Goal: Task Accomplishment & Management: Manage account settings

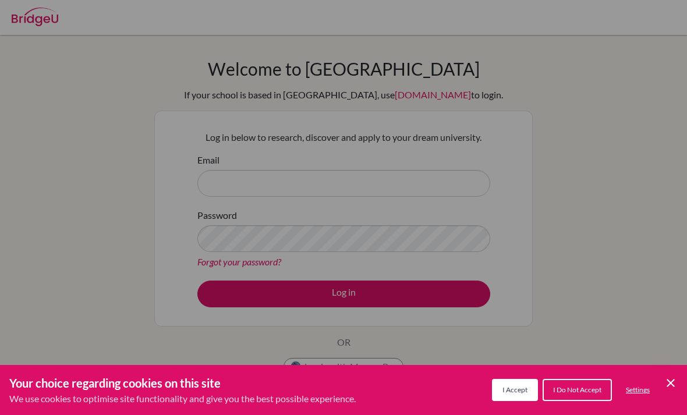
click at [370, 227] on div "Cookie Preferences" at bounding box center [343, 207] width 687 height 415
click at [520, 391] on span "I Accept" at bounding box center [515, 390] width 25 height 9
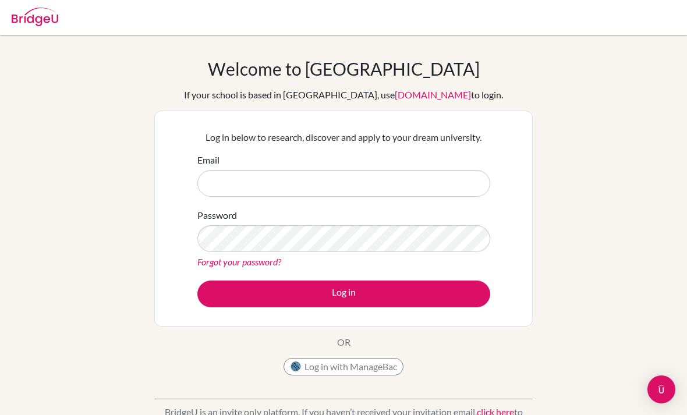
click at [358, 371] on button "Log in with ManageBac" at bounding box center [344, 366] width 120 height 17
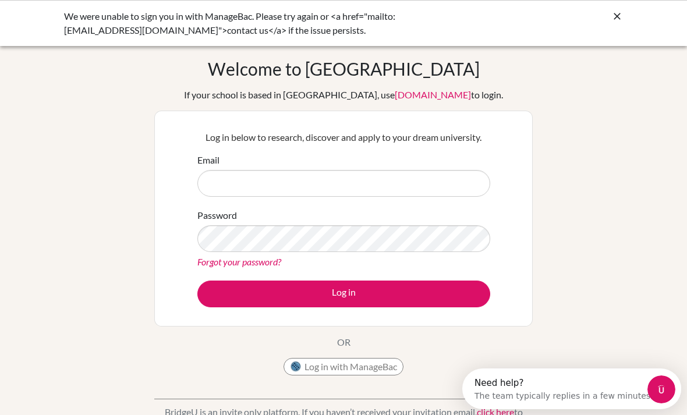
click at [344, 367] on button "Log in with ManageBac" at bounding box center [344, 366] width 120 height 17
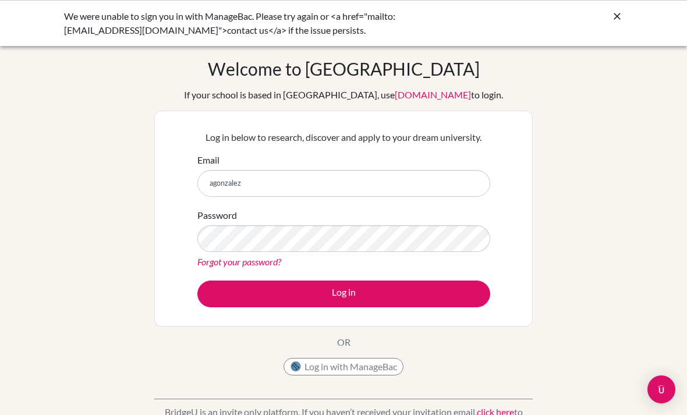
type input "agonzalez"
click at [333, 364] on button "Log in with ManageBac" at bounding box center [344, 366] width 120 height 17
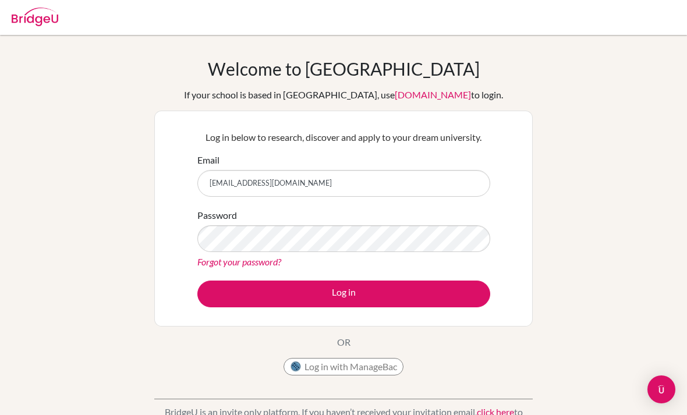
type input "[EMAIL_ADDRESS][DOMAIN_NAME]"
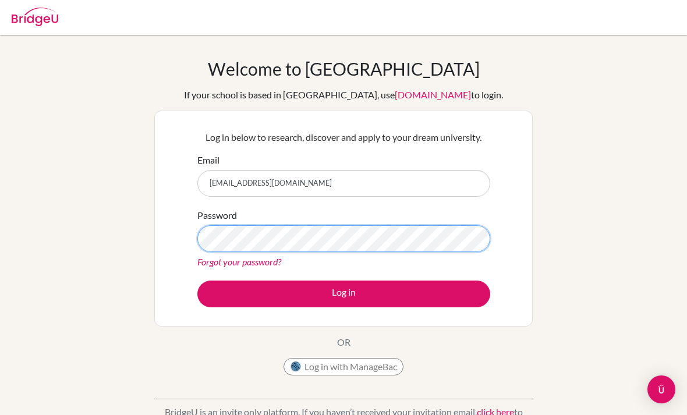
click at [344, 294] on button "Log in" at bounding box center [344, 294] width 293 height 27
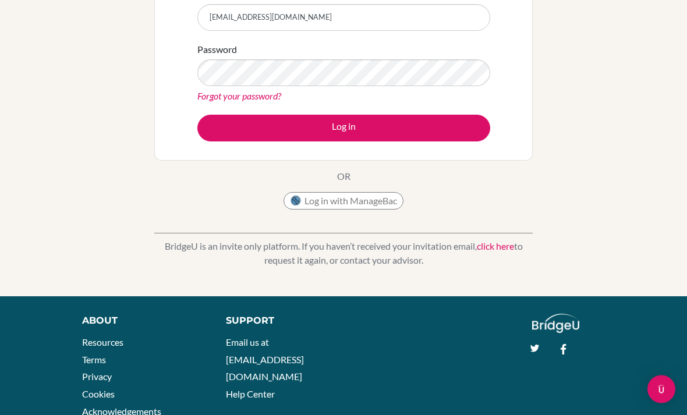
scroll to position [166, 0]
click at [501, 248] on link "click here" at bounding box center [495, 246] width 37 height 11
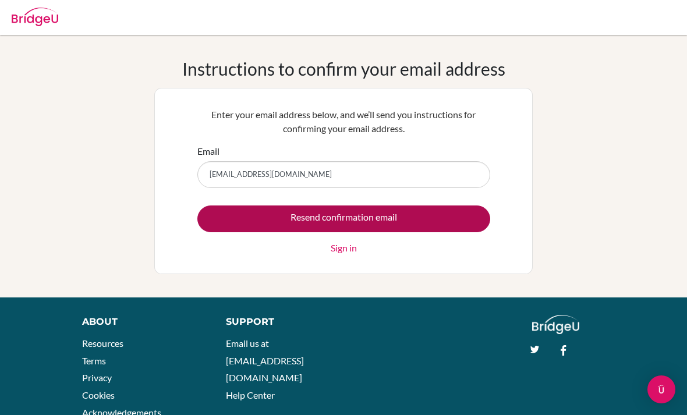
type input "agonzalez@danubeschool.com"
click at [344, 218] on input "Resend confirmation email" at bounding box center [344, 219] width 293 height 27
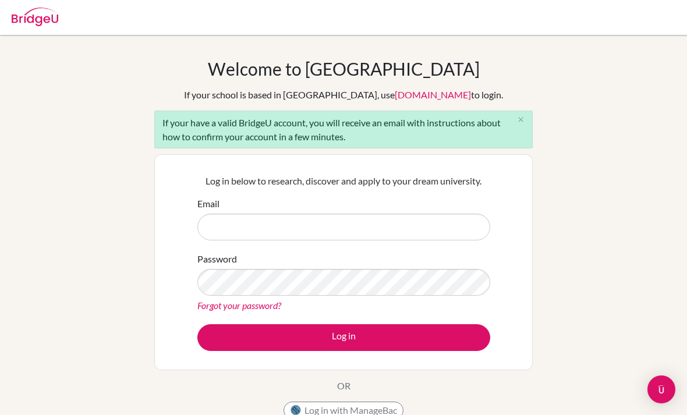
scroll to position [108, 0]
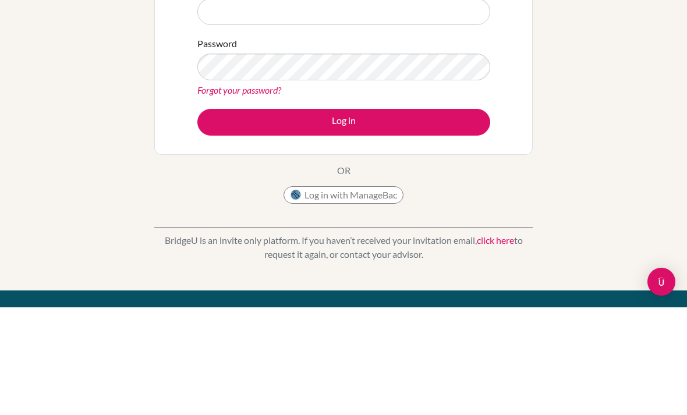
click at [104, 76] on div "Welcome to [GEOGRAPHIC_DATA] If your school is based in [GEOGRAPHIC_DATA], use …" at bounding box center [343, 162] width 687 height 425
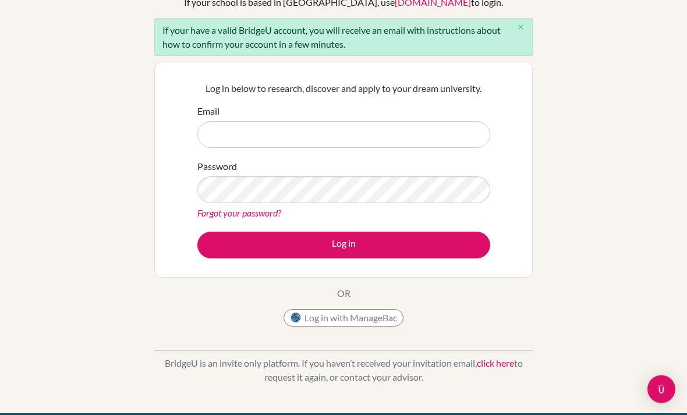
scroll to position [93, 0]
click at [500, 367] on link "click here" at bounding box center [495, 363] width 37 height 11
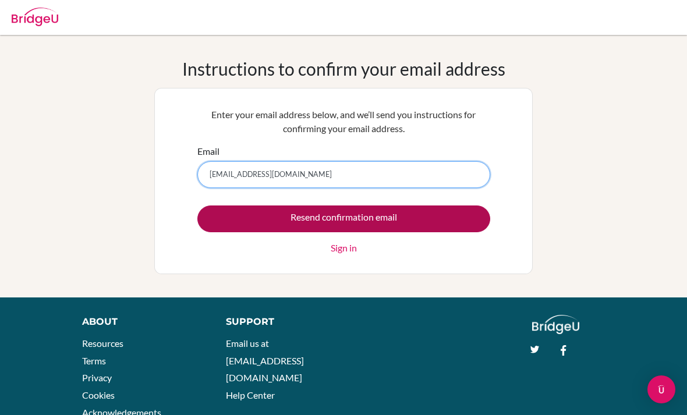
type input "agonzalez@danubestudent.com"
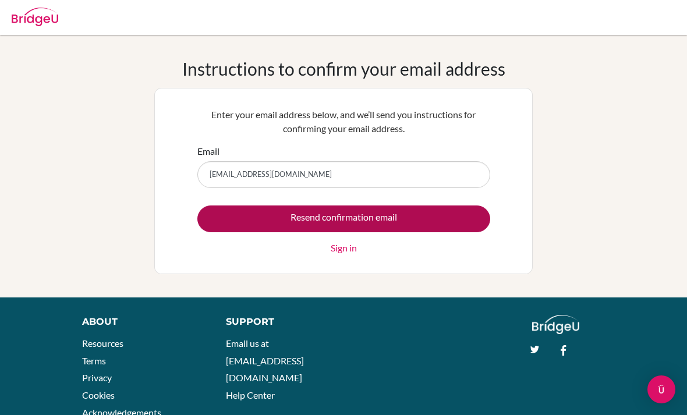
click at [343, 218] on input "Resend confirmation email" at bounding box center [344, 219] width 293 height 27
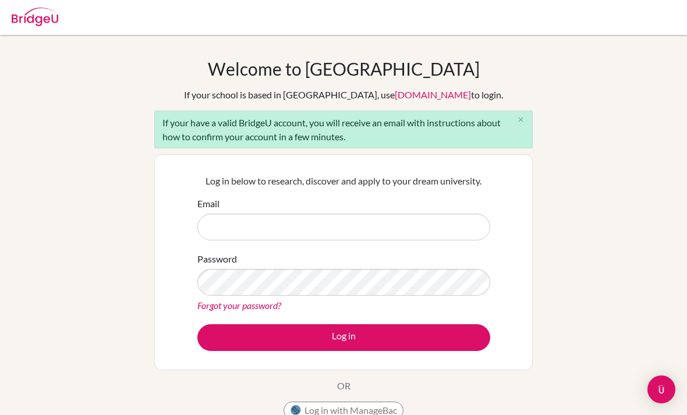
scroll to position [124, 0]
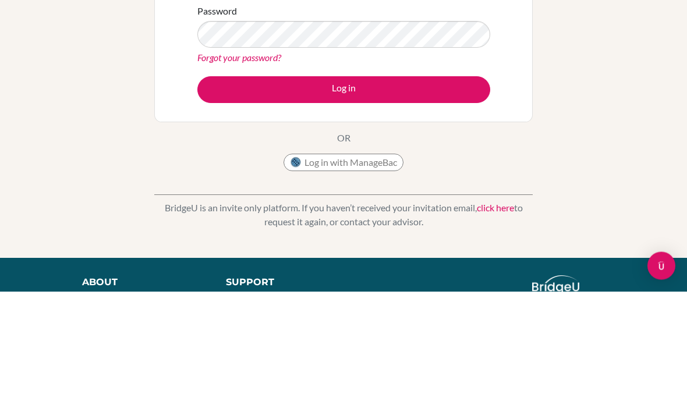
type input "[EMAIL_ADDRESS][DOMAIN_NAME]"
click at [344, 213] on button "Log in" at bounding box center [344, 213] width 293 height 27
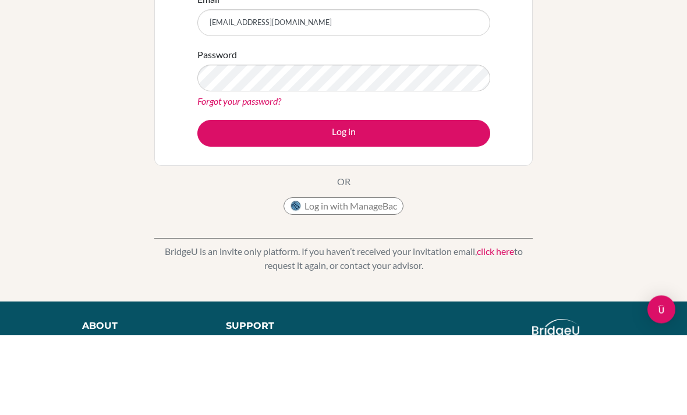
scroll to position [80, 0]
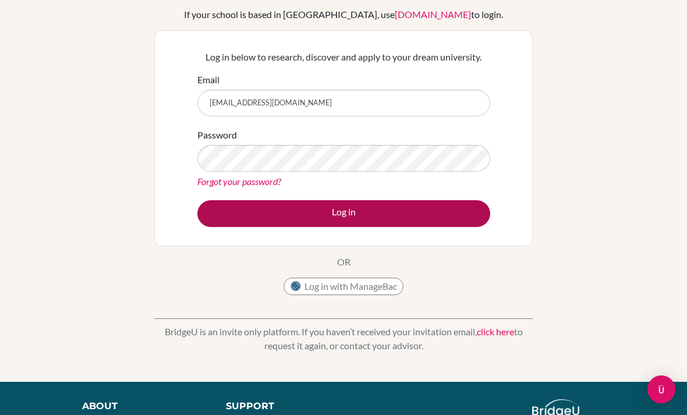
click at [423, 207] on button "Log in" at bounding box center [344, 213] width 293 height 27
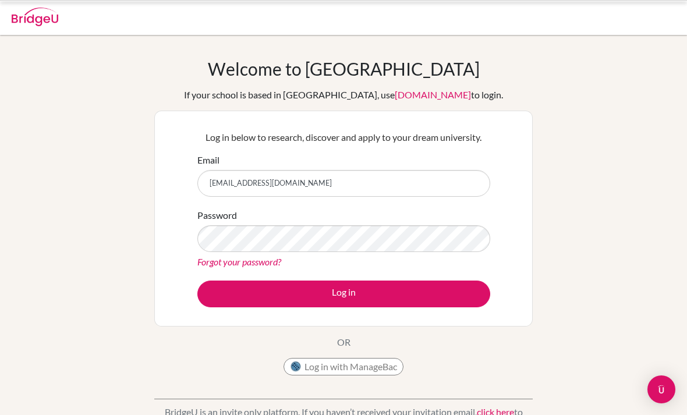
scroll to position [80, 0]
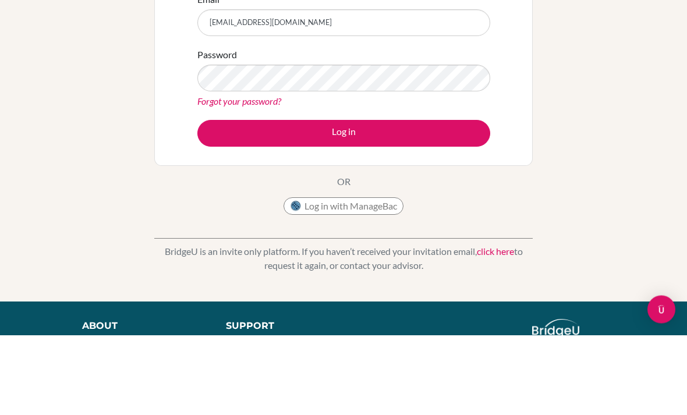
click at [650, 195] on div "Welcome to BridgeU If your school is based in China, use app.bridge-u.com.cn to…" at bounding box center [343, 168] width 687 height 381
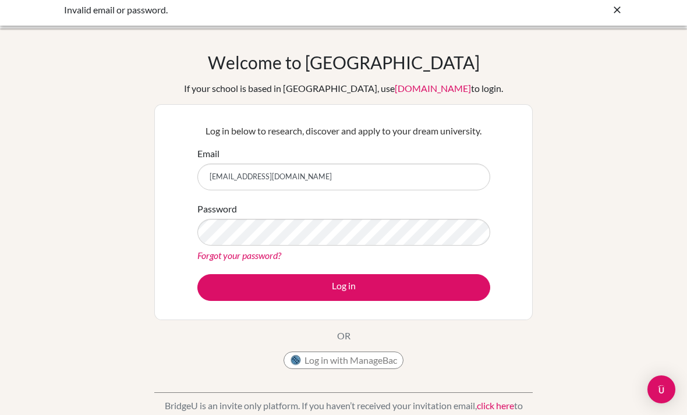
scroll to position [0, 0]
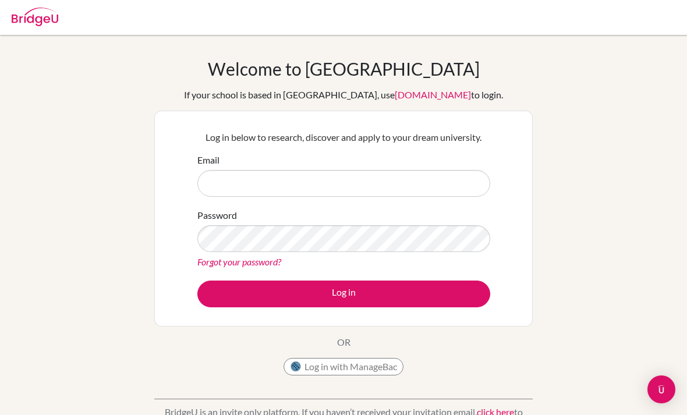
scroll to position [80, 0]
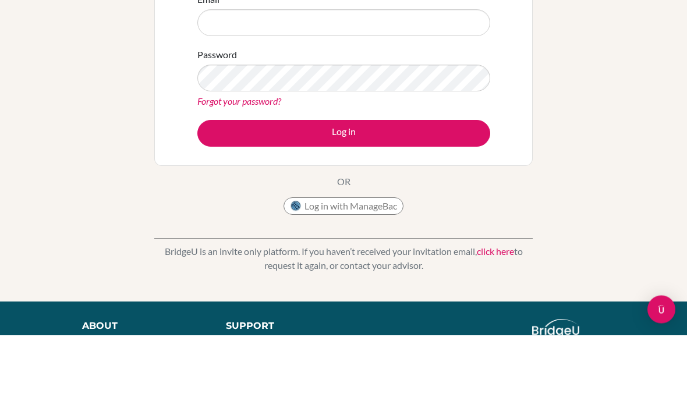
click at [661, 197] on div "Welcome to [GEOGRAPHIC_DATA] If your school is based in [GEOGRAPHIC_DATA], use …" at bounding box center [343, 168] width 687 height 381
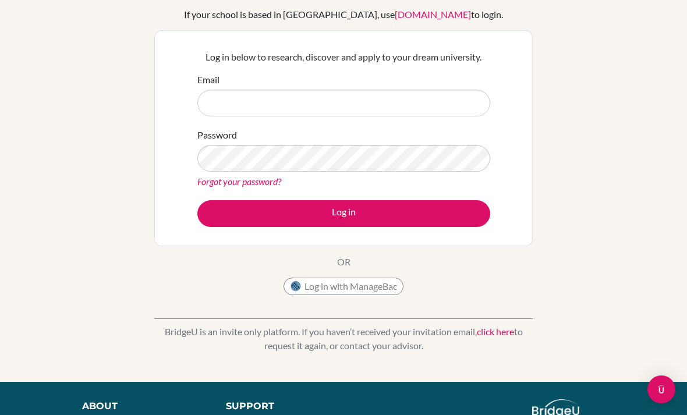
click at [500, 337] on link "click here" at bounding box center [495, 331] width 37 height 11
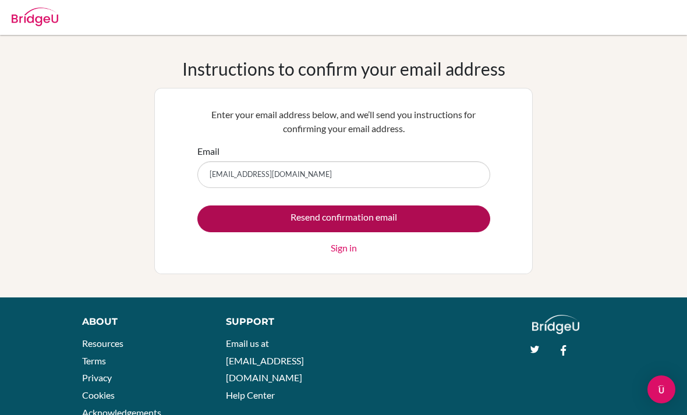
type input "[EMAIL_ADDRESS][DOMAIN_NAME]"
click at [260, 210] on input "Resend confirmation email" at bounding box center [344, 219] width 293 height 27
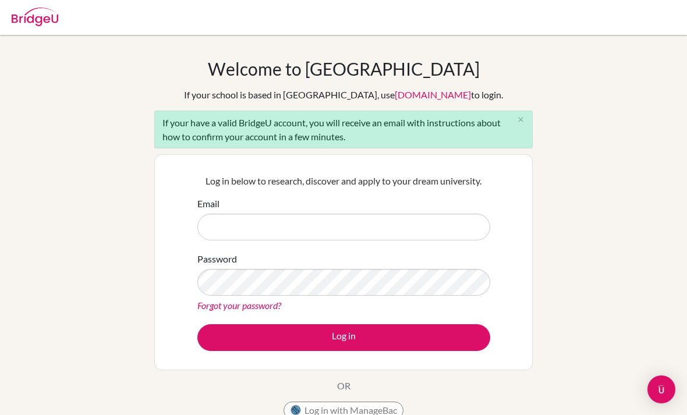
scroll to position [108, 0]
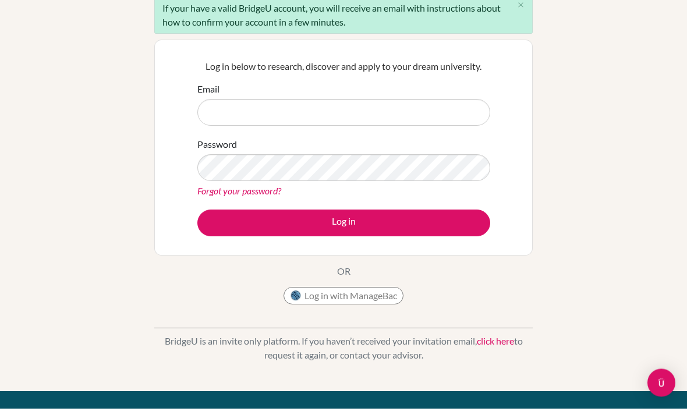
click at [605, 146] on div "Welcome to BridgeU If your school is based in China, use app.bridge-u.com.cn to…" at bounding box center [343, 162] width 687 height 425
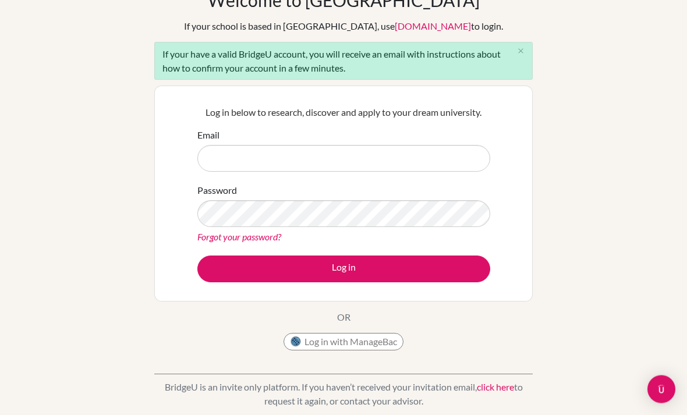
scroll to position [69, 0]
click at [301, 340] on img at bounding box center [296, 342] width 12 height 12
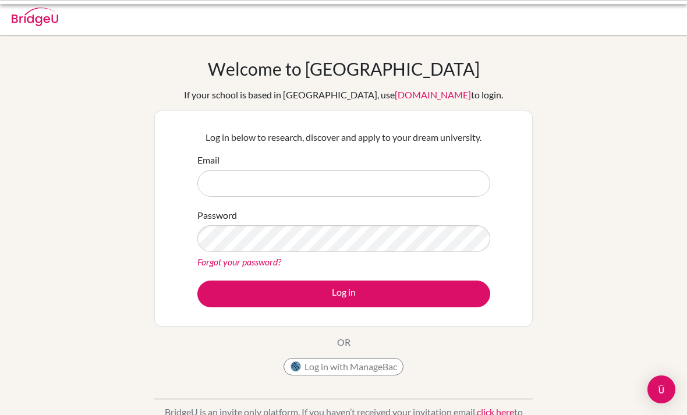
scroll to position [80, 0]
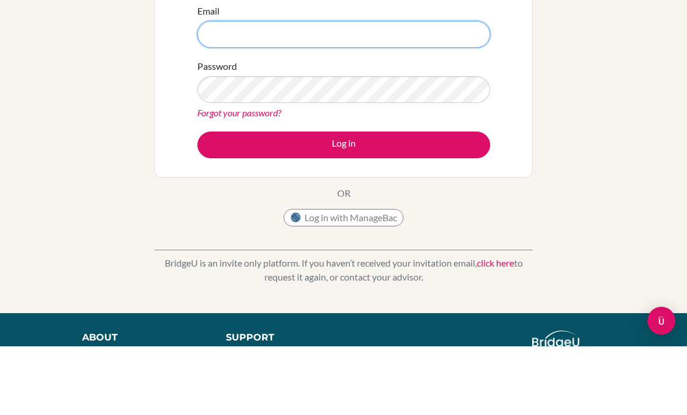
type input "[EMAIL_ADDRESS][DOMAIN_NAME]"
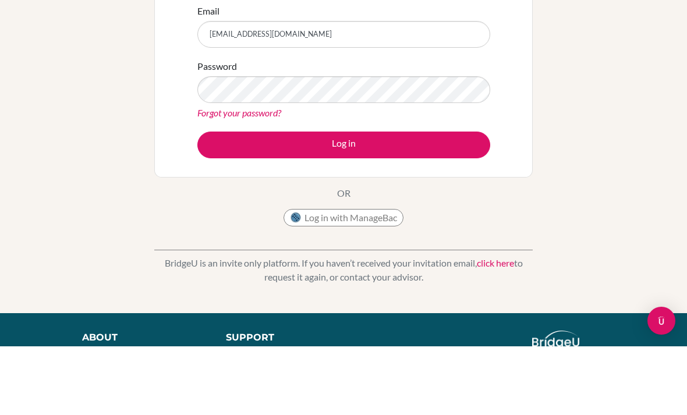
scroll to position [69, 0]
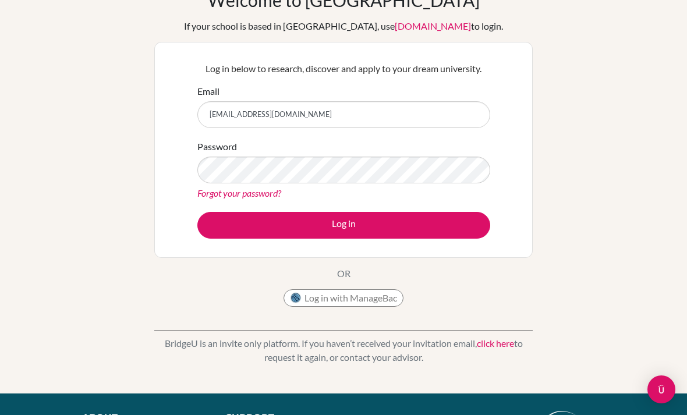
click at [305, 292] on button "Log in with ManageBac" at bounding box center [344, 298] width 120 height 17
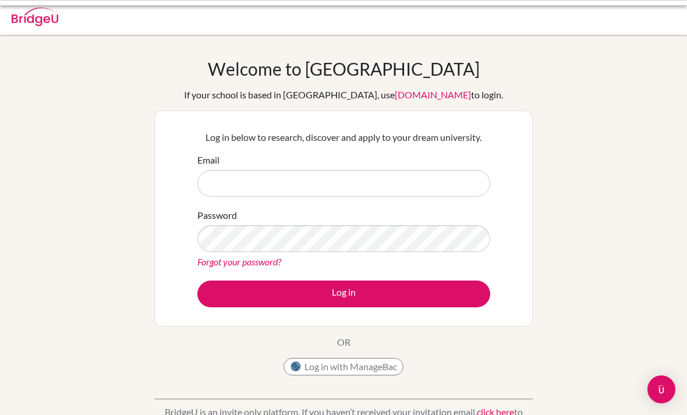
scroll to position [80, 0]
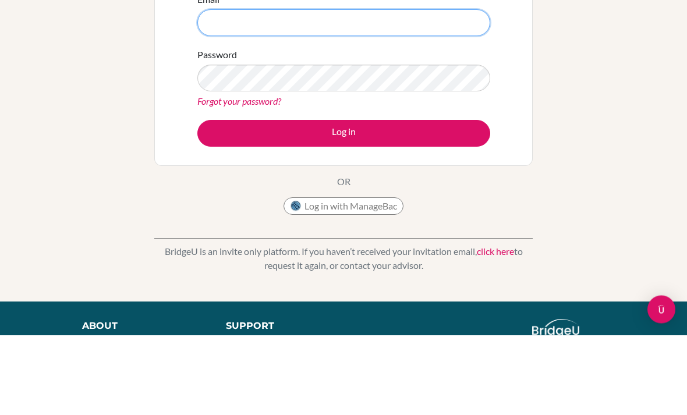
type input "[EMAIL_ADDRESS][DOMAIN_NAME]"
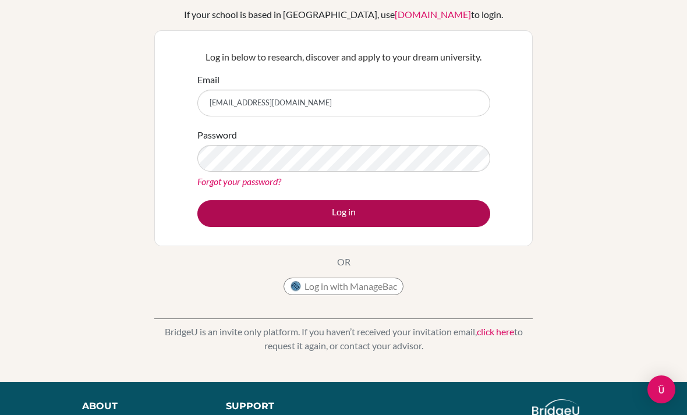
click at [271, 208] on button "Log in" at bounding box center [344, 213] width 293 height 27
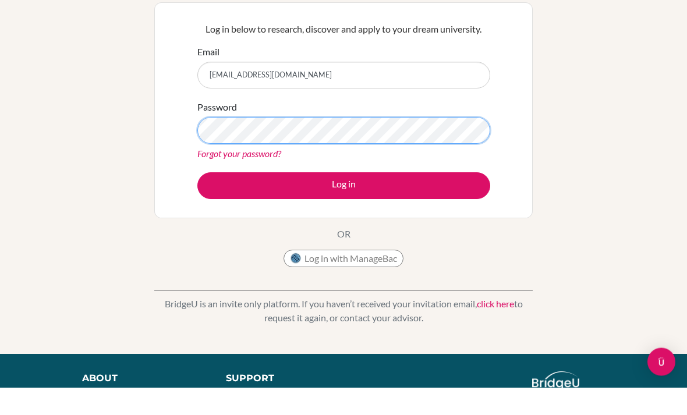
scroll to position [28, 0]
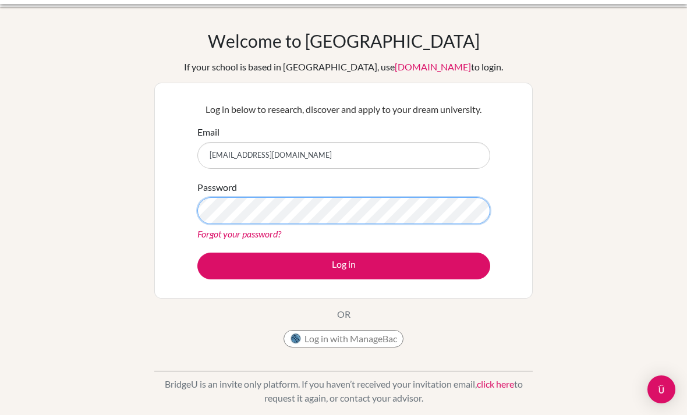
click at [344, 266] on button "Log in" at bounding box center [344, 266] width 293 height 27
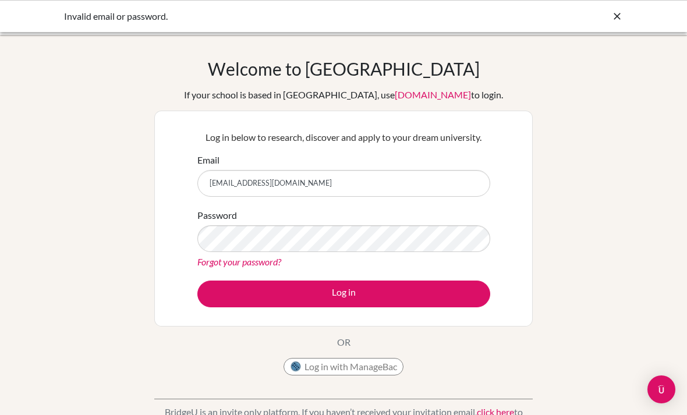
click at [618, 23] on div at bounding box center [618, 16] width 12 height 14
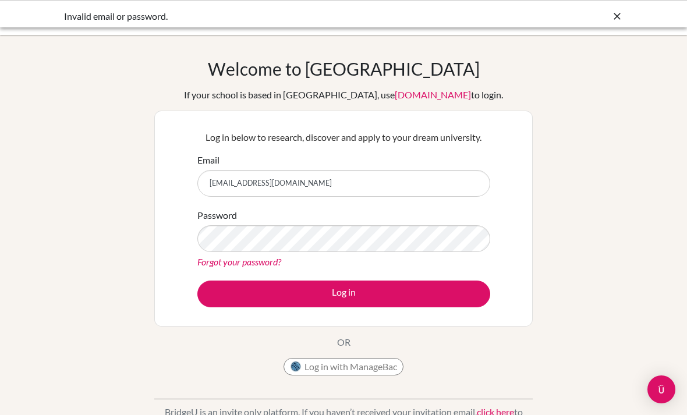
click at [613, 18] on div at bounding box center [344, 17] width 676 height 35
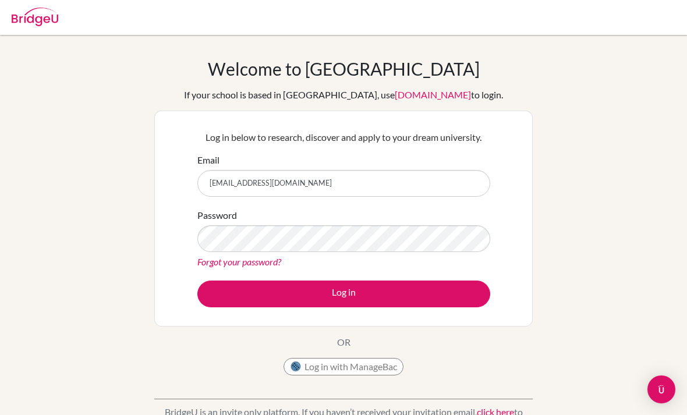
click at [39, 25] on img at bounding box center [35, 17] width 47 height 19
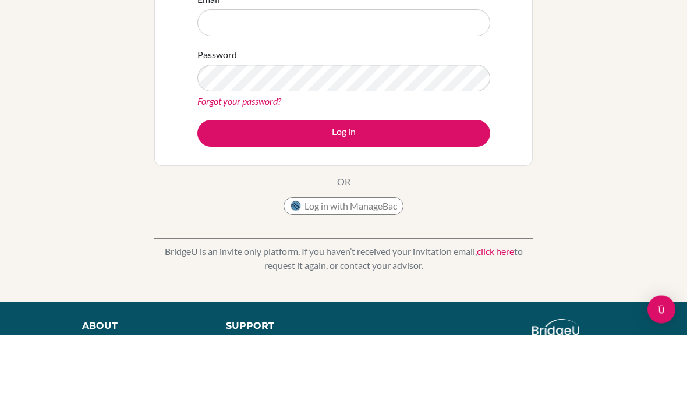
click at [619, 77] on div "Welcome to [GEOGRAPHIC_DATA] If your school is based in [GEOGRAPHIC_DATA], use …" at bounding box center [343, 168] width 687 height 381
click at [652, 93] on div "Welcome to [GEOGRAPHIC_DATA] If your school is based in [GEOGRAPHIC_DATA], use …" at bounding box center [343, 168] width 687 height 381
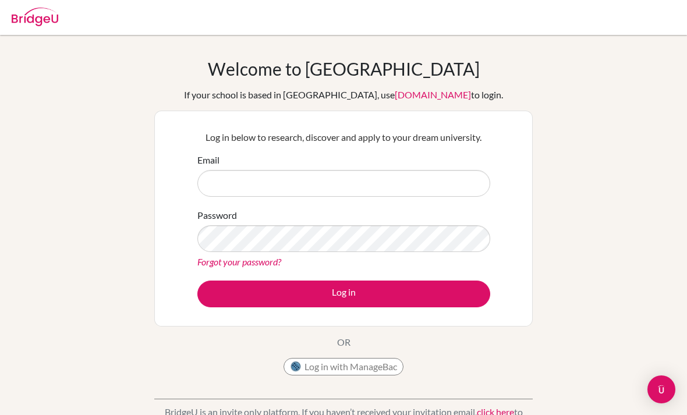
click at [397, 99] on link "[DOMAIN_NAME]" at bounding box center [433, 94] width 76 height 11
click at [409, 93] on link "[DOMAIN_NAME]" at bounding box center [433, 94] width 76 height 11
click at [105, 181] on div "Welcome to [GEOGRAPHIC_DATA] If your school is based in [GEOGRAPHIC_DATA], use …" at bounding box center [343, 248] width 687 height 381
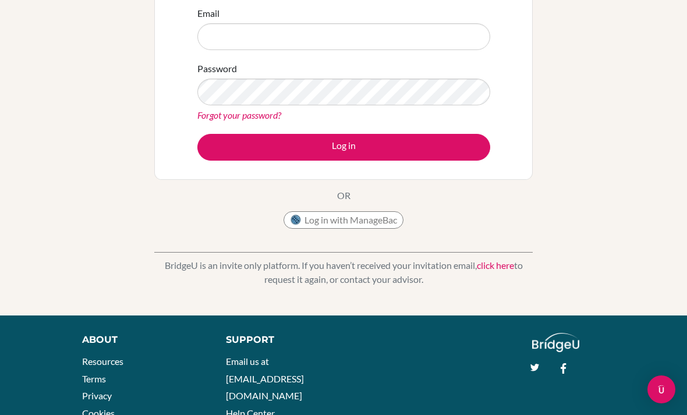
scroll to position [148, 0]
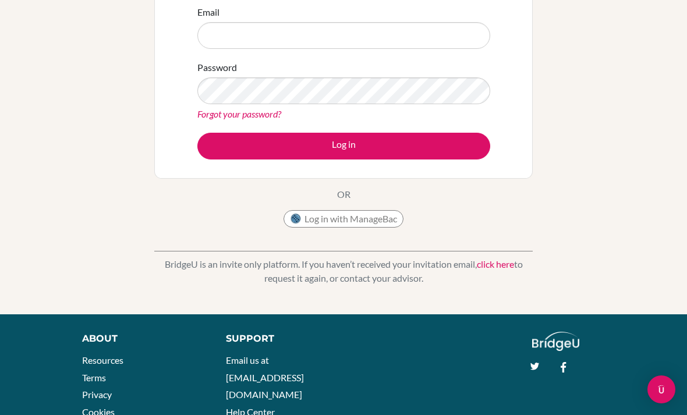
click at [492, 264] on link "click here" at bounding box center [495, 264] width 37 height 11
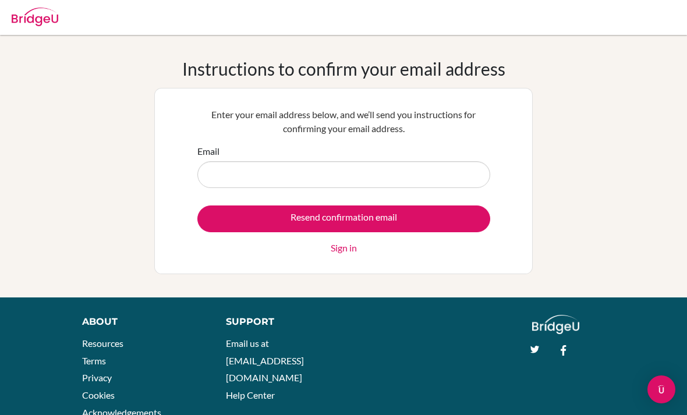
click at [347, 247] on link "Sign in" at bounding box center [344, 248] width 26 height 14
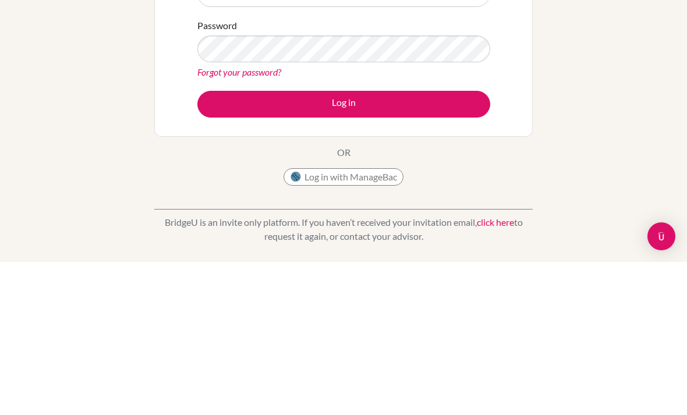
scroll to position [45, 0]
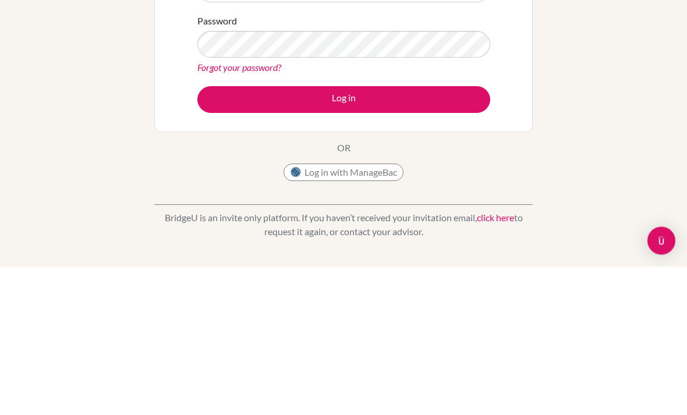
click at [503, 361] on link "click here" at bounding box center [495, 366] width 37 height 11
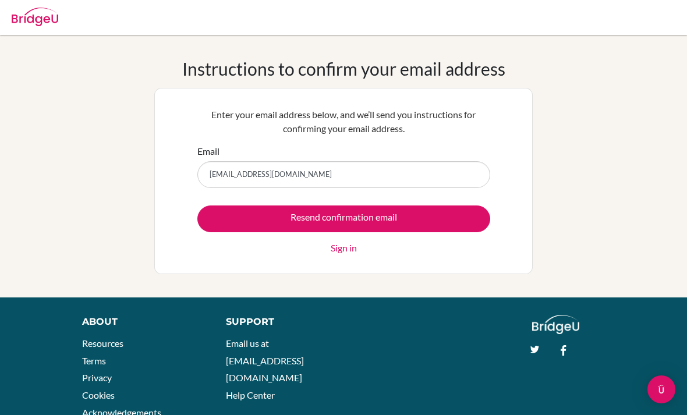
type input "[EMAIL_ADDRESS][DOMAIN_NAME]"
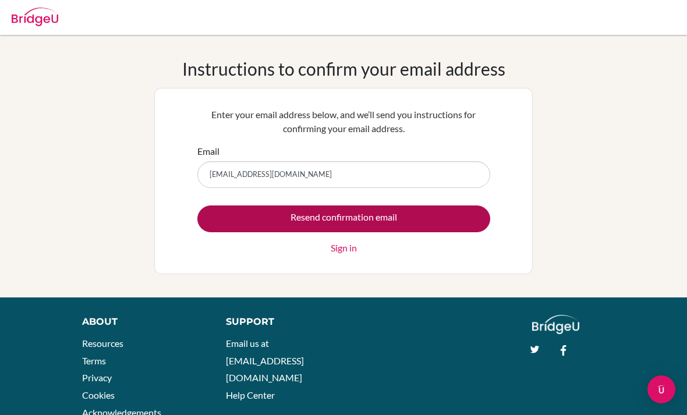
click at [413, 223] on input "Resend confirmation email" at bounding box center [344, 219] width 293 height 27
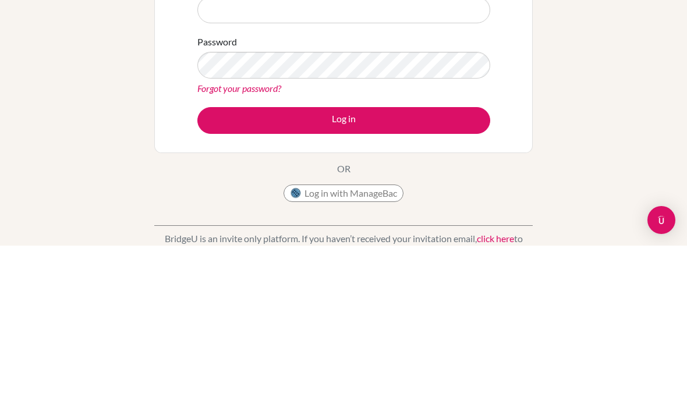
scroll to position [104, 0]
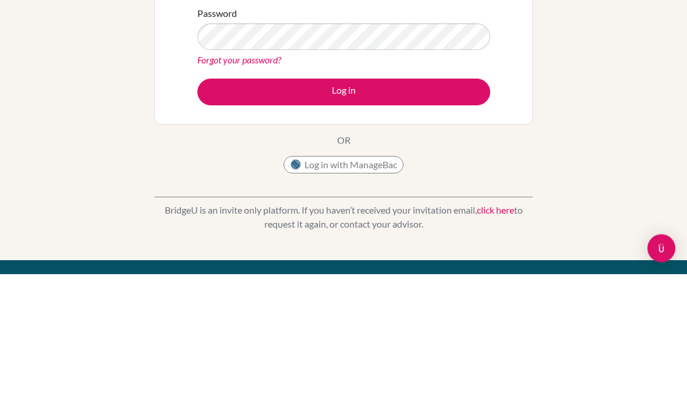
click at [301, 301] on img at bounding box center [296, 307] width 12 height 12
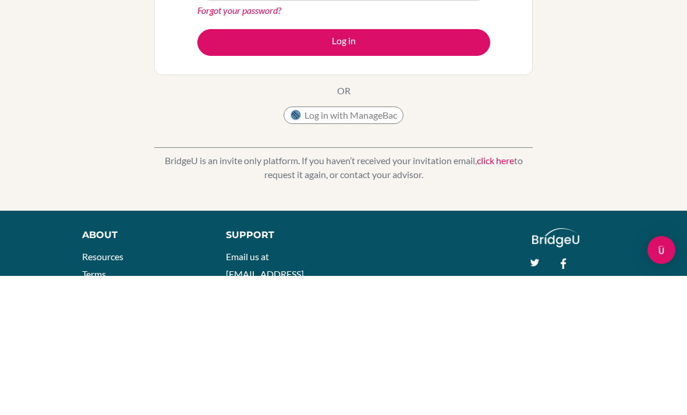
scroll to position [204, 0]
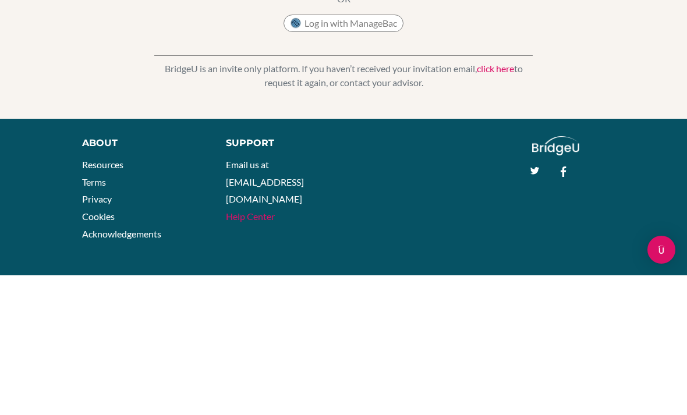
click at [256, 351] on link "Help Center" at bounding box center [250, 356] width 49 height 11
